Goal: Task Accomplishment & Management: Manage account settings

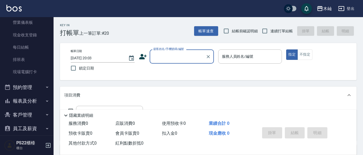
scroll to position [90, 0]
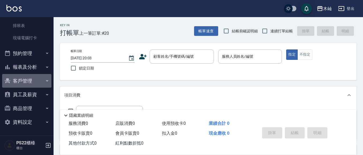
click at [29, 80] on button "客戶管理" at bounding box center [26, 81] width 49 height 14
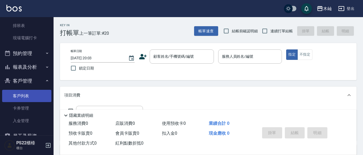
click at [29, 93] on link "客戶列表" at bounding box center [26, 96] width 49 height 12
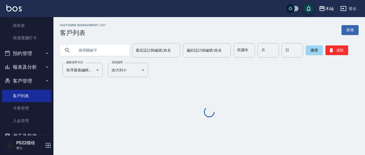
click at [94, 49] on input "text" at bounding box center [100, 50] width 50 height 14
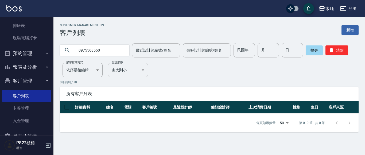
click at [96, 49] on input "0975568550" at bounding box center [100, 50] width 50 height 14
type input "0981013288"
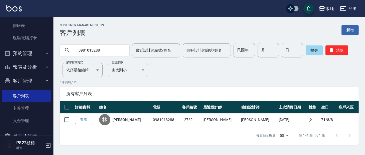
click at [97, 50] on input "0981013288" at bounding box center [100, 50] width 50 height 14
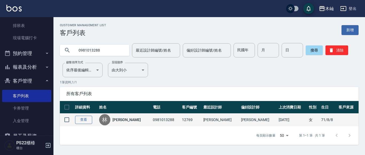
click at [83, 121] on link "查看" at bounding box center [83, 120] width 17 height 8
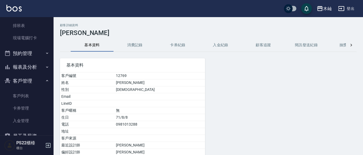
click at [138, 44] on button "消費記錄" at bounding box center [134, 45] width 43 height 13
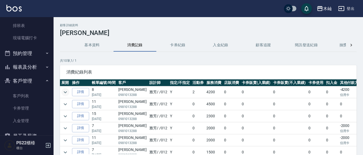
click at [69, 93] on button "expand row" at bounding box center [65, 92] width 8 height 8
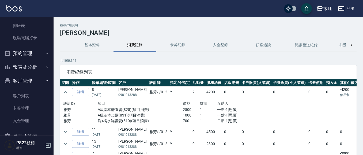
click at [129, 97] on p "0981013288" at bounding box center [132, 95] width 28 height 5
click at [130, 96] on p "0981013288" at bounding box center [132, 95] width 28 height 5
copy p "0981013288"
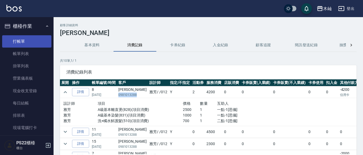
click at [34, 36] on link "打帳單" at bounding box center [26, 41] width 49 height 12
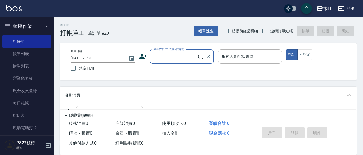
click at [176, 57] on input "顧客姓名/手機號碼/編號" at bounding box center [175, 56] width 46 height 9
click at [183, 70] on li "林凱君/0981013288/12769" at bounding box center [181, 70] width 64 height 9
type input "林凱君/0981013288/12769"
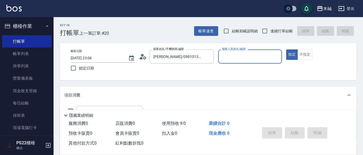
type input "雅芳-012"
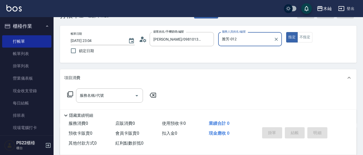
scroll to position [27, 0]
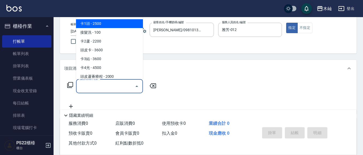
click at [113, 86] on input "服務名稱/代號" at bounding box center [105, 86] width 54 height 9
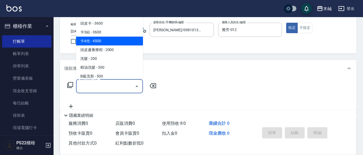
click at [126, 85] on input "服務名稱/代號" at bounding box center [105, 86] width 54 height 9
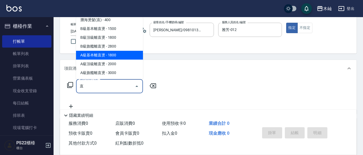
scroll to position [4, 0]
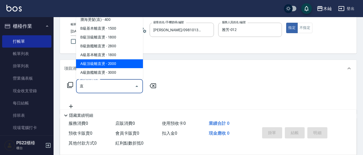
click at [127, 64] on span "A級頂級離直燙 - 2000" at bounding box center [109, 63] width 67 height 9
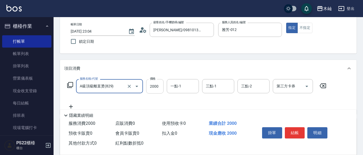
type input "A級頂級離直燙(829)"
click at [153, 87] on input "2000" at bounding box center [154, 86] width 17 height 14
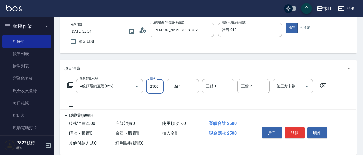
type input "2500"
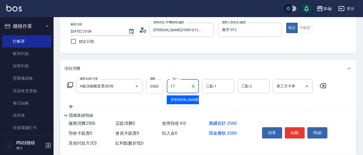
type input "陳薏亘-17"
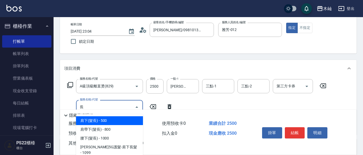
click at [139, 121] on span "肩下(髮長) - 500" at bounding box center [109, 120] width 67 height 9
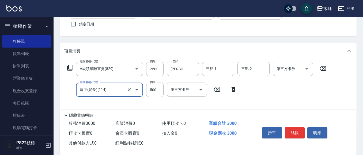
scroll to position [53, 0]
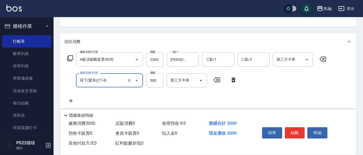
type input "肩下(髮長)(114)"
click at [70, 100] on icon at bounding box center [70, 101] width 13 height 6
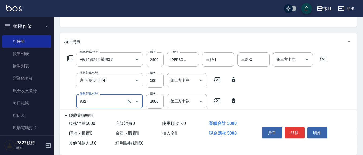
type input "A級頂級染髮(832)"
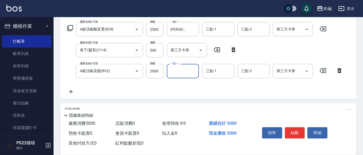
scroll to position [134, 0]
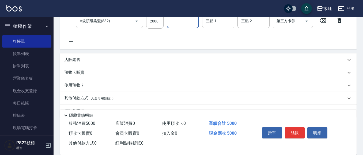
click at [82, 102] on div "其他付款方式 入金可用餘額: 0" at bounding box center [208, 98] width 296 height 13
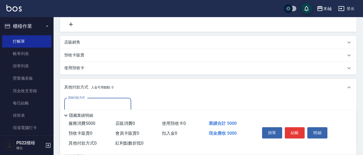
scroll to position [160, 0]
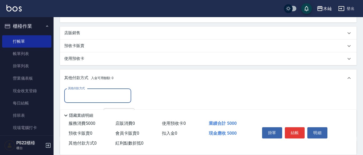
click at [84, 92] on input "其他付款方式" at bounding box center [98, 95] width 62 height 9
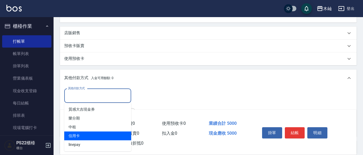
click at [91, 135] on span "信用卡" at bounding box center [97, 136] width 67 height 9
type input "信用卡"
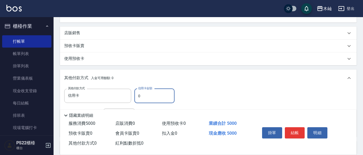
click at [148, 97] on input "0" at bounding box center [154, 96] width 40 height 14
type input "5000"
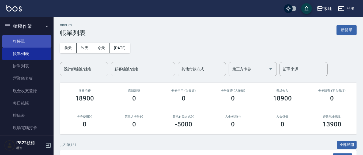
click at [32, 43] on link "打帳單" at bounding box center [26, 41] width 49 height 12
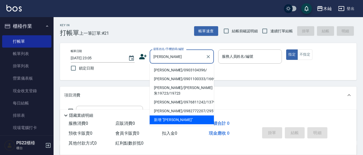
click at [170, 73] on li "陳寶淣/0903104396/" at bounding box center [181, 70] width 64 height 9
type input "陳寶淣/0903104396/"
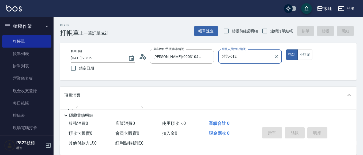
type input "雅芳-012"
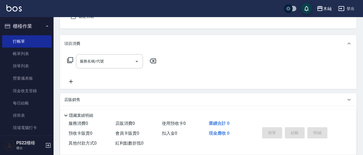
scroll to position [53, 0]
click at [109, 58] on input "服務名稱/代號" at bounding box center [105, 59] width 54 height 9
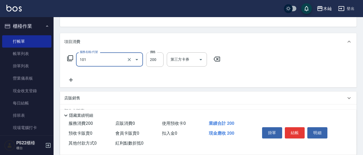
type input "洗髮(101)"
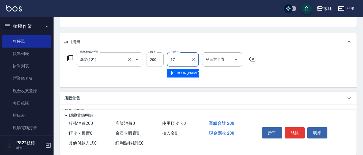
type input "陳薏亘-17"
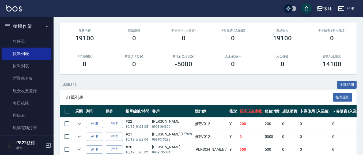
scroll to position [107, 0]
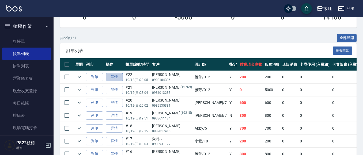
click at [118, 73] on link "詳情" at bounding box center [114, 77] width 17 height 8
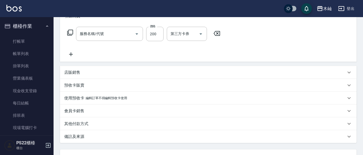
type input "雅芳-012"
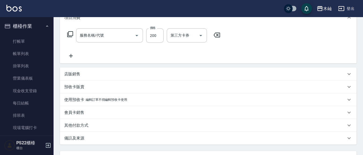
type input "洗髮(101)"
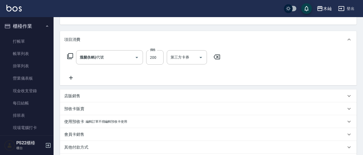
type input "陳寶淣/0903104396/"
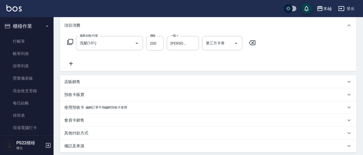
scroll to position [80, 0]
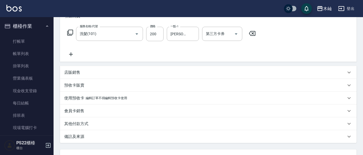
click at [76, 72] on p "店販銷售" at bounding box center [72, 73] width 16 height 6
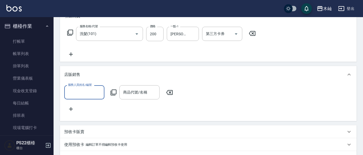
scroll to position [0, 0]
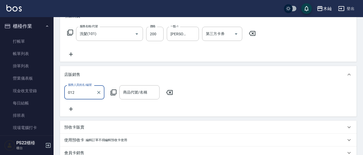
type input "雅芳-012"
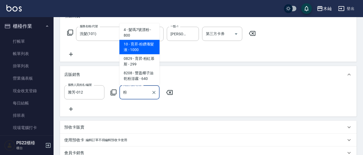
click at [146, 45] on span "10 - 育昇-粉鑽養髮液 - 1000" at bounding box center [139, 47] width 40 height 14
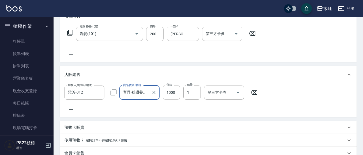
type input "育昇-粉鑽養髮液"
click at [171, 91] on input "1000" at bounding box center [171, 92] width 17 height 14
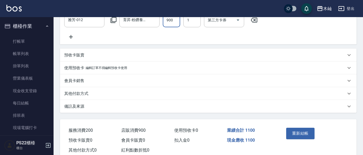
scroll to position [160, 0]
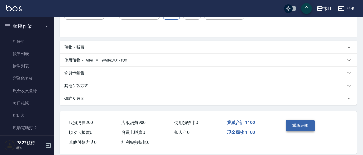
type input "900"
click at [295, 130] on button "重新結帳" at bounding box center [300, 125] width 28 height 11
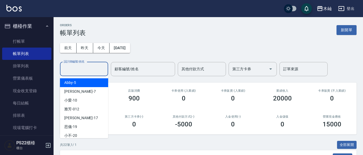
click at [78, 66] on input "設計師編號/姓名" at bounding box center [83, 68] width 43 height 9
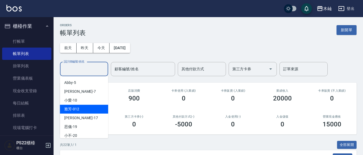
click at [85, 111] on div "雅芳 -012" at bounding box center [84, 109] width 48 height 9
type input "雅芳-012"
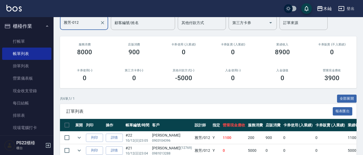
scroll to position [107, 0]
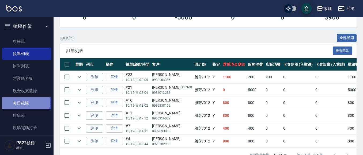
click at [22, 101] on link "每日結帳" at bounding box center [26, 103] width 49 height 12
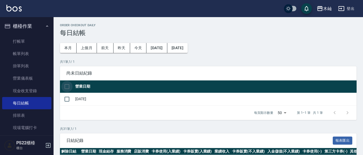
click at [67, 88] on input "checkbox" at bounding box center [66, 86] width 11 height 11
checkbox input "true"
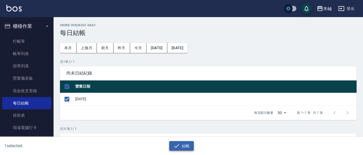
drag, startPoint x: 179, startPoint y: 146, endPoint x: 167, endPoint y: 101, distance: 46.8
click at [179, 145] on icon "button" at bounding box center [176, 146] width 6 height 6
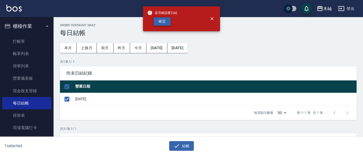
click at [159, 20] on button "確定" at bounding box center [161, 21] width 17 height 8
checkbox input "false"
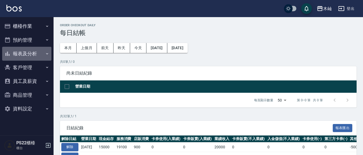
click at [30, 55] on button "報表及分析" at bounding box center [26, 54] width 49 height 14
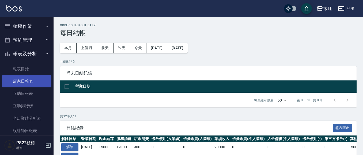
click at [34, 82] on link "店家日報表" at bounding box center [26, 81] width 49 height 12
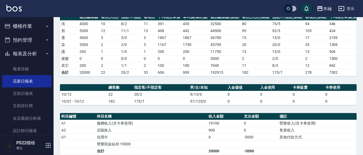
scroll to position [107, 0]
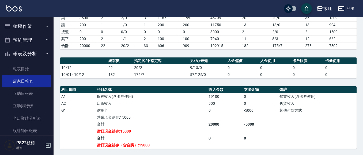
click at [45, 25] on icon "button" at bounding box center [47, 26] width 4 height 4
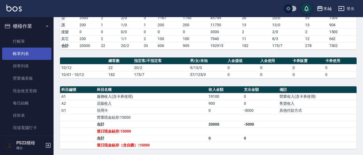
click at [45, 49] on link "帳單列表" at bounding box center [26, 54] width 49 height 12
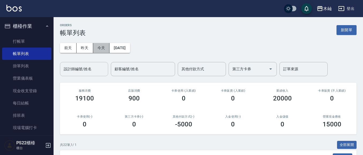
click at [94, 45] on button "今天" at bounding box center [101, 48] width 17 height 10
click at [93, 68] on input "設計師編號/姓名" at bounding box center [83, 68] width 43 height 9
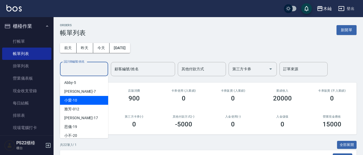
click at [91, 96] on div "小愛 -10" at bounding box center [84, 100] width 48 height 9
type input "小愛-10"
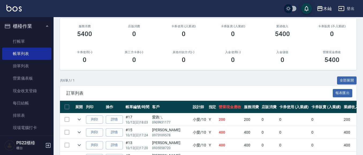
scroll to position [125, 0]
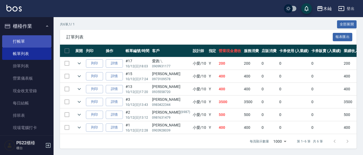
click at [25, 42] on link "打帳單" at bounding box center [26, 41] width 49 height 12
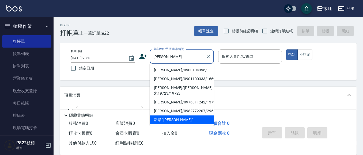
drag, startPoint x: 174, startPoint y: 68, endPoint x: 158, endPoint y: 64, distance: 16.7
click at [175, 68] on li "陳寶淣/0903104396/" at bounding box center [181, 70] width 64 height 9
type input "陳寶淣/0903104396/"
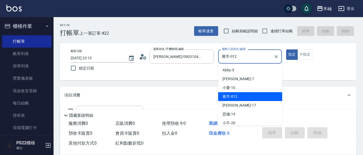
click at [234, 59] on input "雅芳-012" at bounding box center [245, 56] width 51 height 9
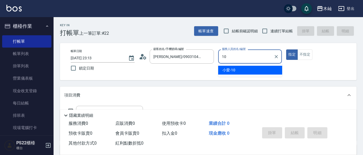
type input "小愛-10"
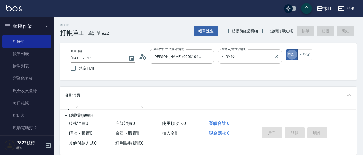
type button "true"
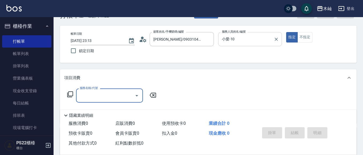
scroll to position [27, 0]
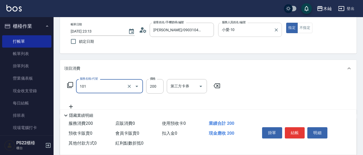
type input "洗髮(101)"
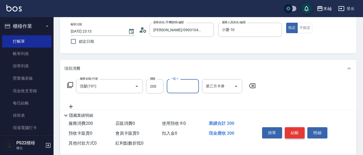
click at [295, 128] on button "結帳" at bounding box center [294, 132] width 20 height 11
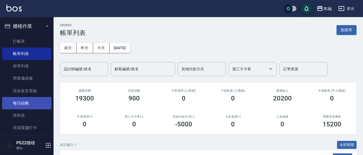
click at [35, 106] on link "每日結帳" at bounding box center [26, 103] width 49 height 12
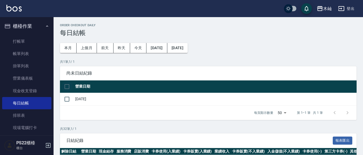
click at [66, 87] on input "checkbox" at bounding box center [66, 86] width 11 height 11
checkbox input "true"
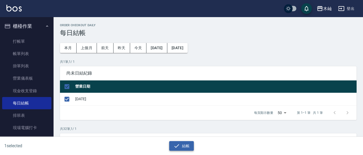
click at [180, 144] on button "結帳" at bounding box center [181, 146] width 25 height 10
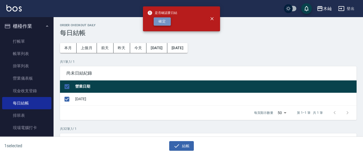
click at [157, 24] on button "確定" at bounding box center [161, 21] width 17 height 8
checkbox input "false"
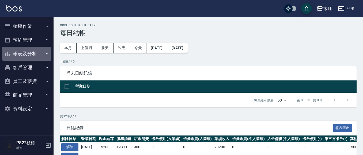
click at [29, 55] on button "報表及分析" at bounding box center [26, 54] width 49 height 14
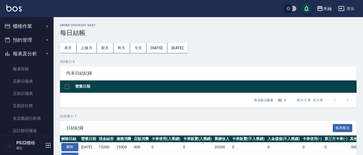
scroll to position [27, 0]
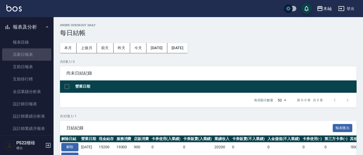
click at [29, 55] on link "店家日報表" at bounding box center [26, 54] width 49 height 12
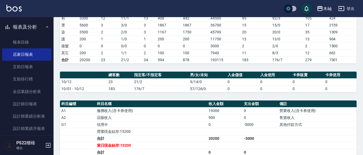
scroll to position [91, 0]
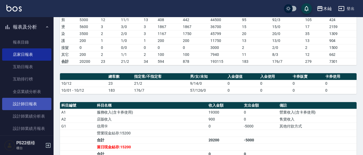
click at [36, 103] on link "設計師日報表" at bounding box center [26, 104] width 49 height 12
